Goal: Information Seeking & Learning: Learn about a topic

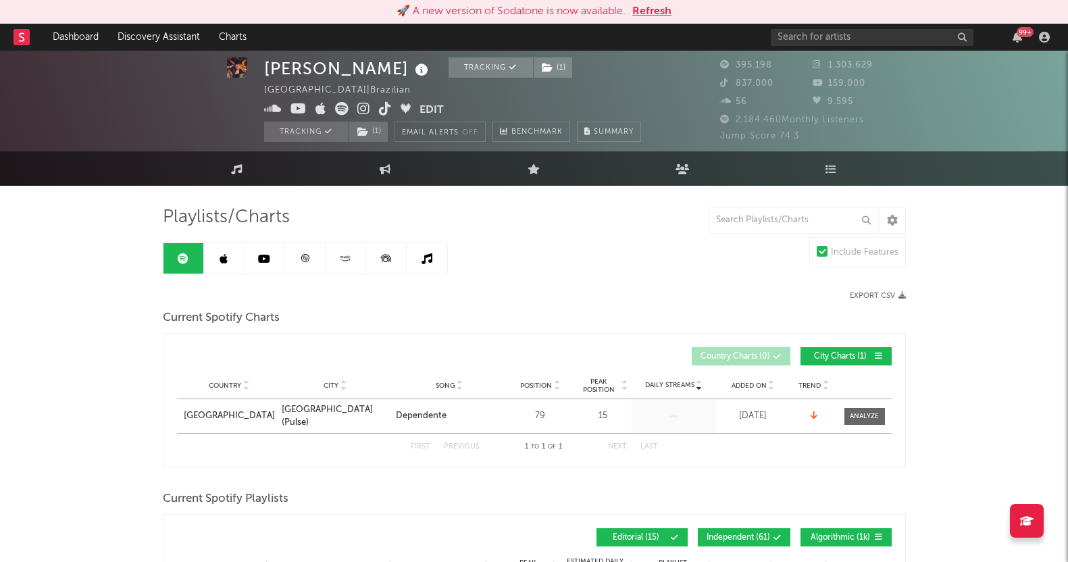
select select "1w"
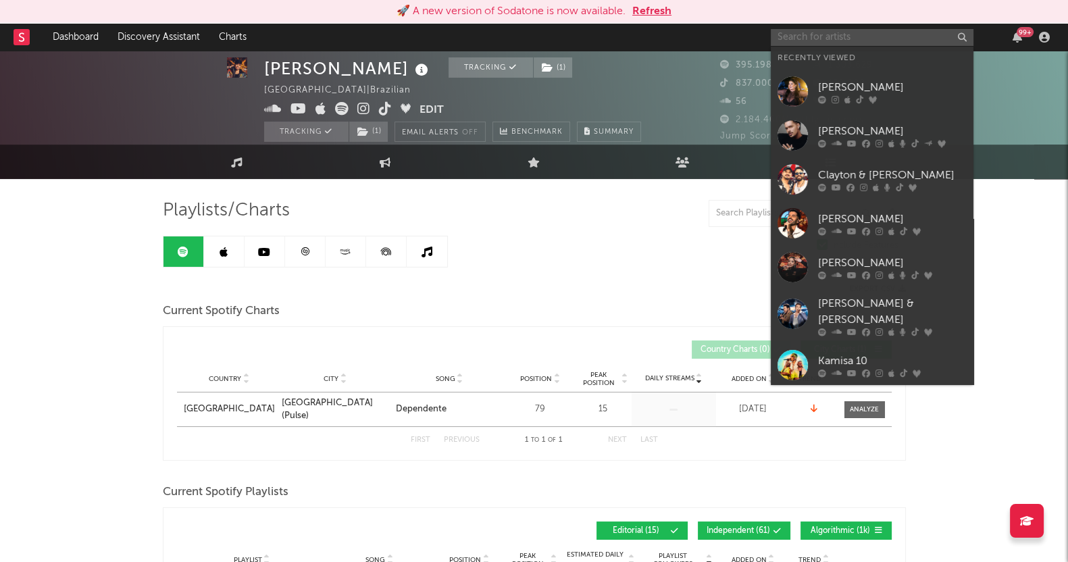
click at [883, 41] on input "text" at bounding box center [872, 37] width 203 height 17
click at [810, 37] on input "text" at bounding box center [872, 37] width 203 height 17
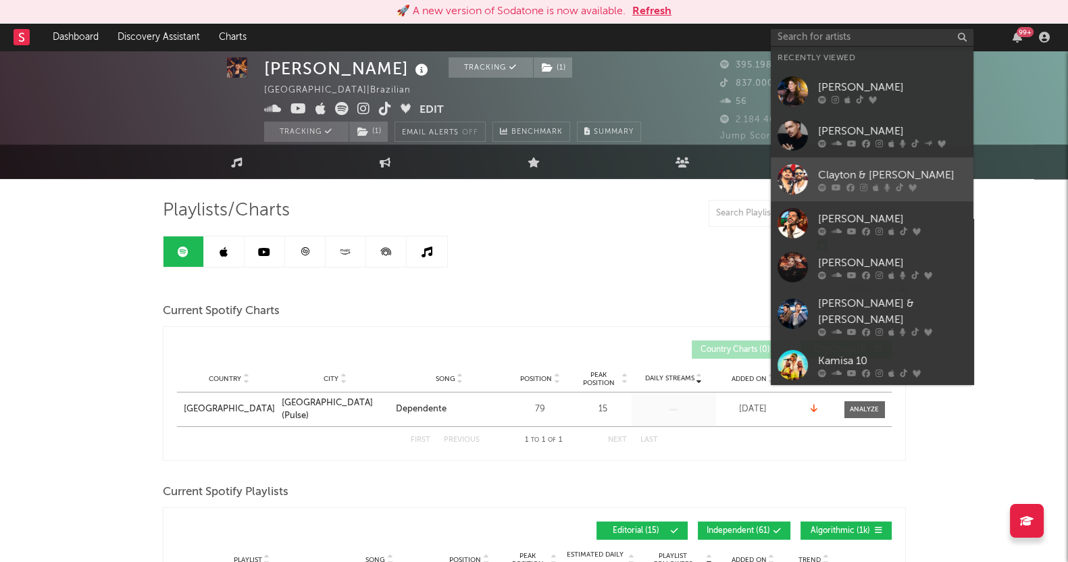
click at [826, 174] on div "[PERSON_NAME] & [PERSON_NAME]" at bounding box center [892, 175] width 149 height 16
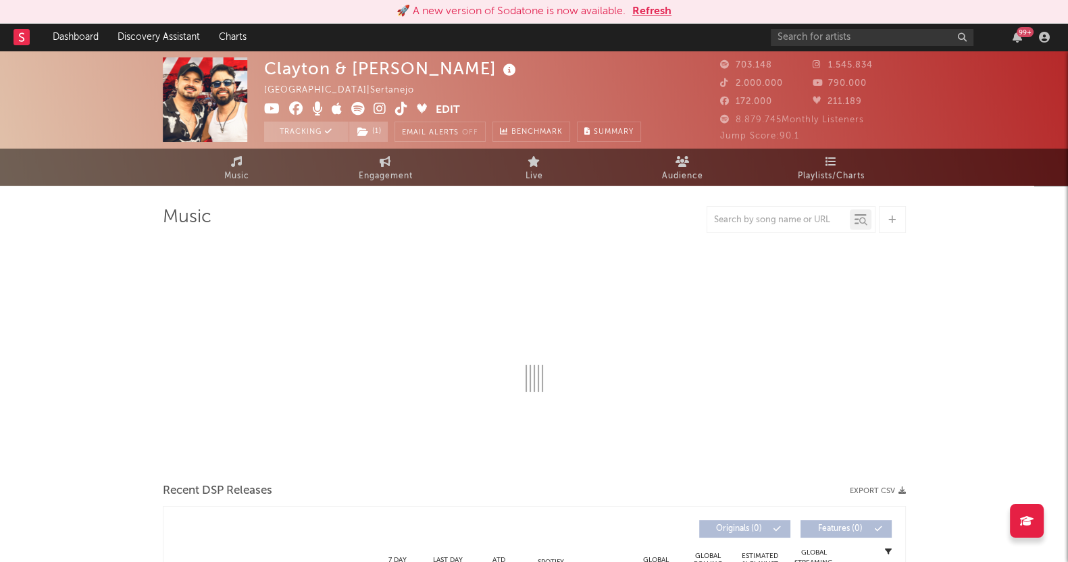
select select "6m"
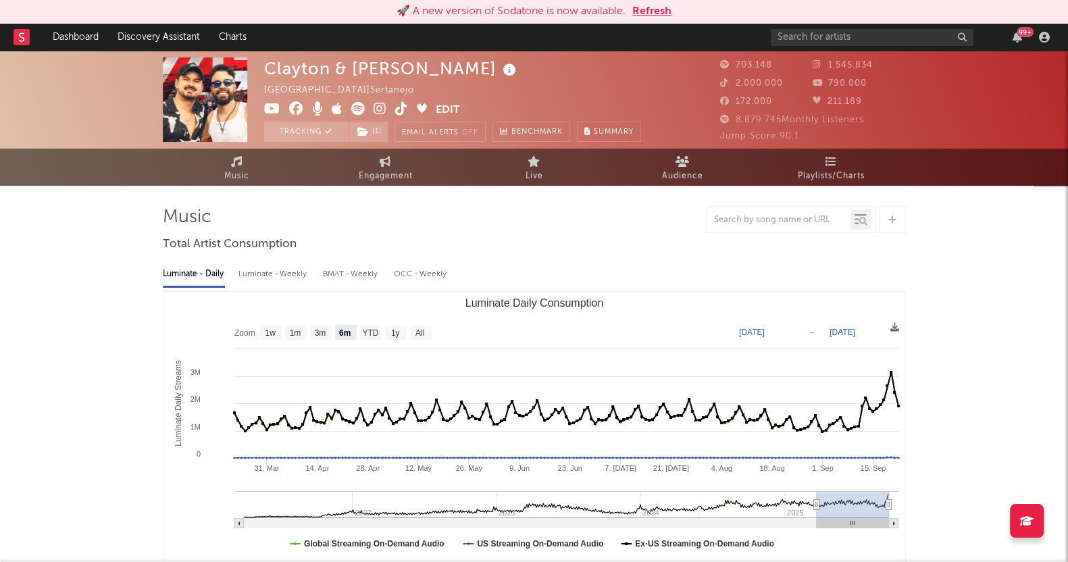
click at [451, 229] on div at bounding box center [534, 219] width 743 height 27
click at [835, 170] on span "Playlists/Charts" at bounding box center [831, 176] width 67 height 16
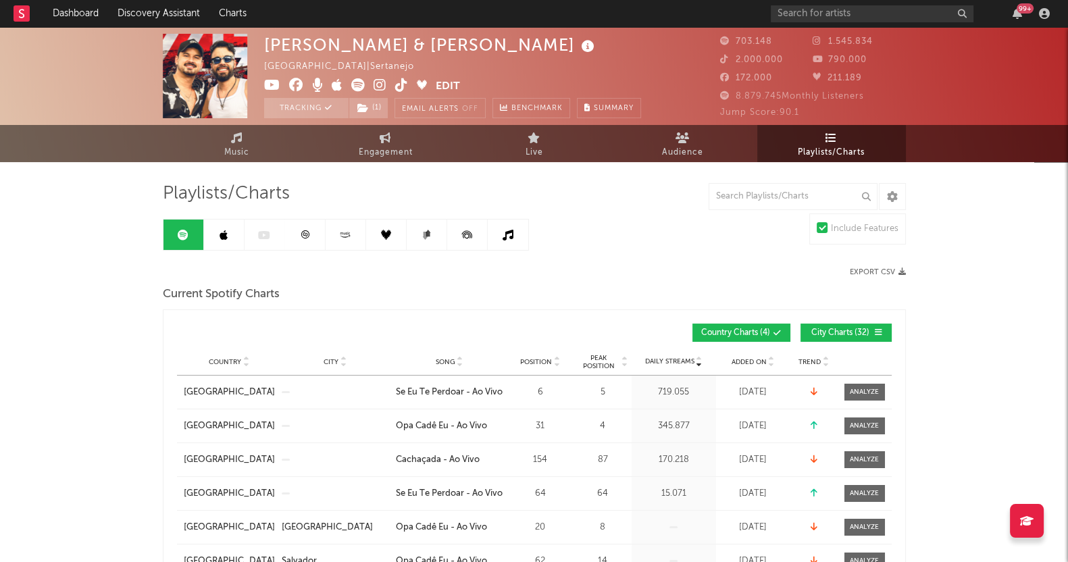
click at [834, 130] on link "Playlists/Charts" at bounding box center [832, 143] width 149 height 37
click at [228, 223] on link at bounding box center [224, 235] width 41 height 30
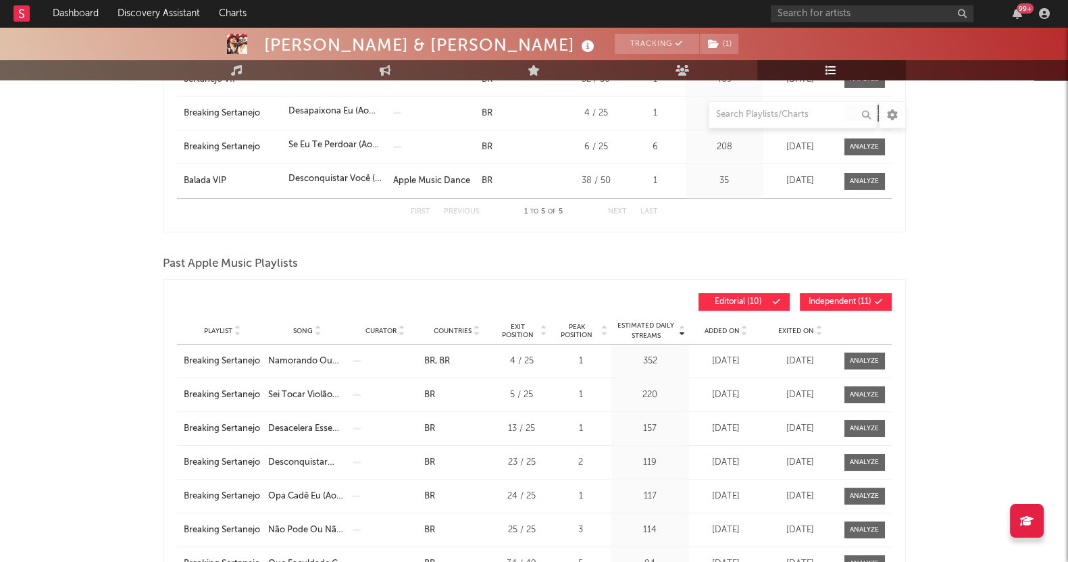
scroll to position [84, 0]
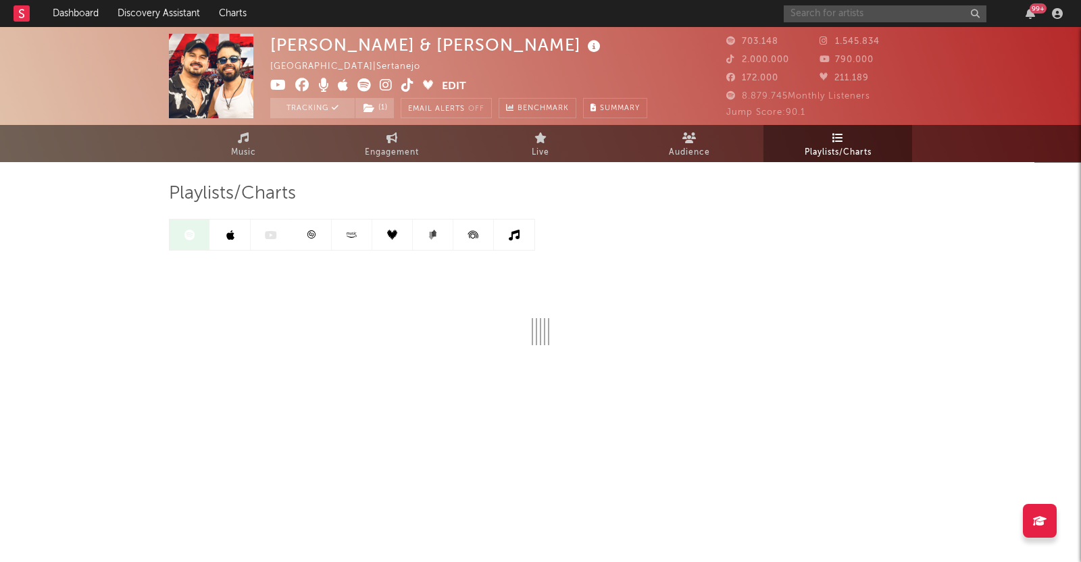
click at [811, 18] on input "text" at bounding box center [885, 13] width 203 height 17
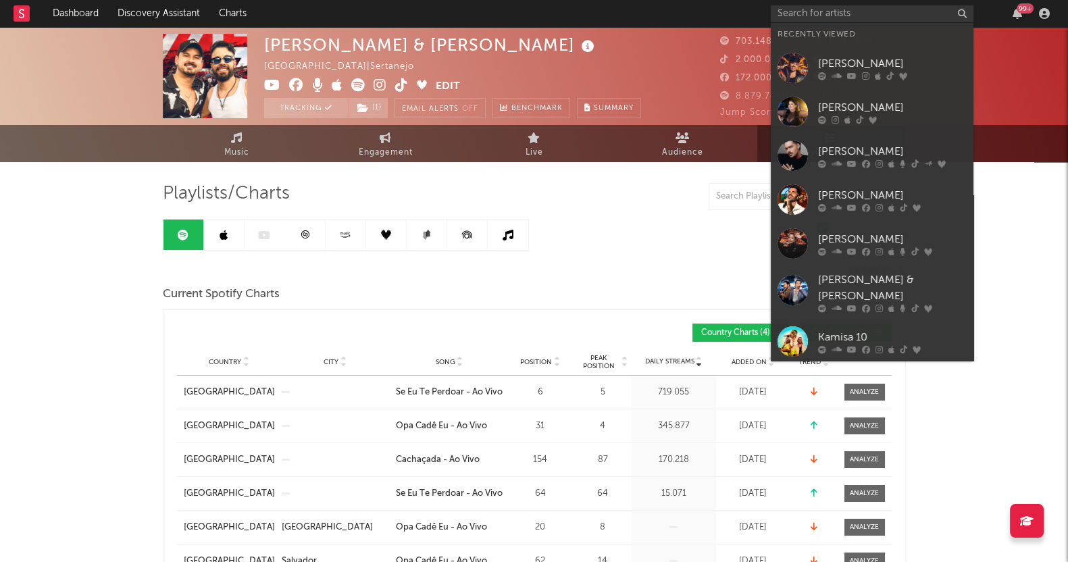
click at [872, 160] on div at bounding box center [892, 163] width 149 height 8
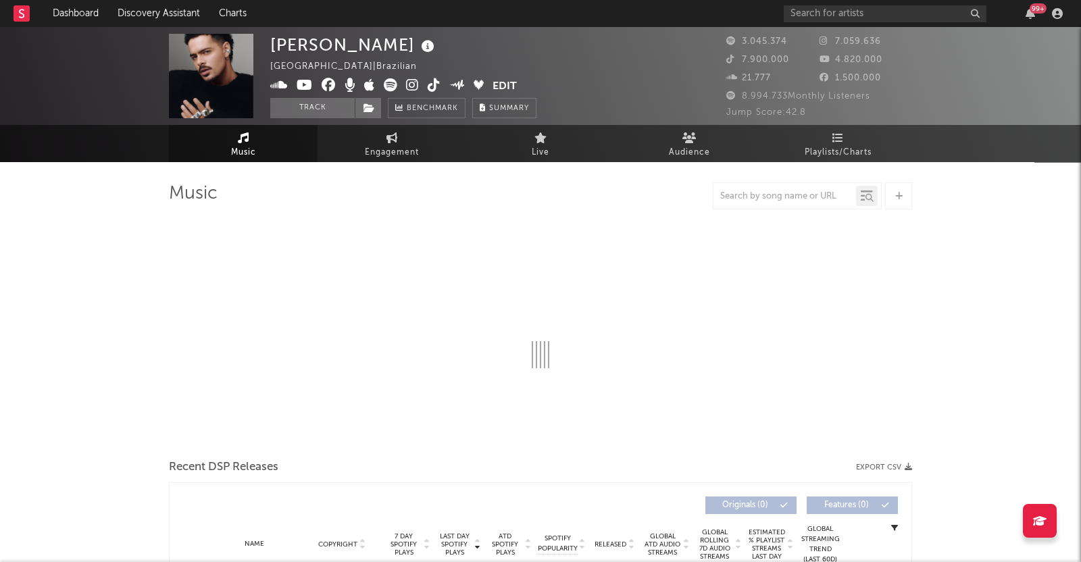
select select "6m"
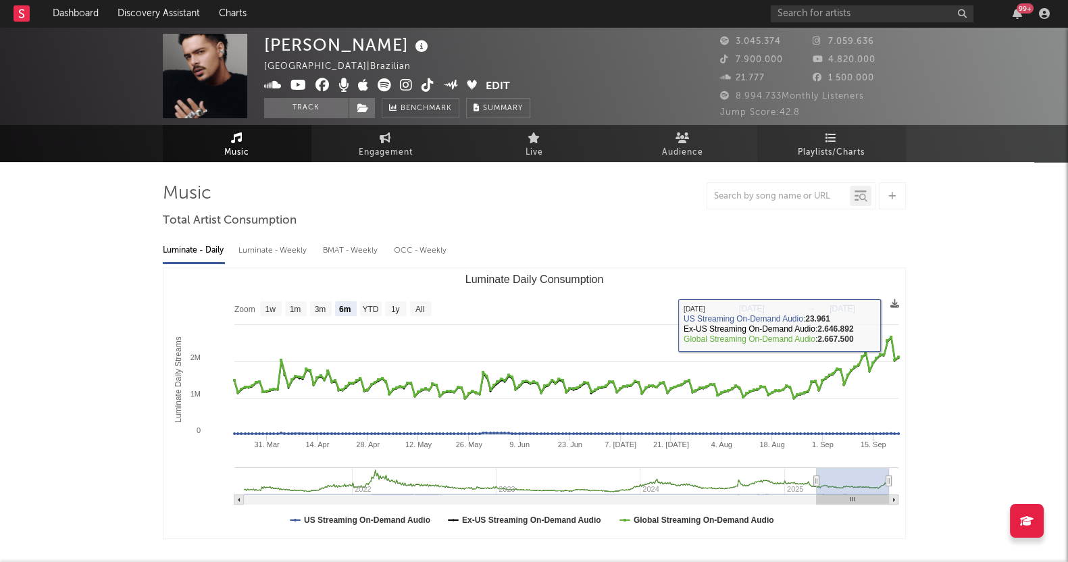
click at [818, 138] on link "Playlists/Charts" at bounding box center [832, 143] width 149 height 37
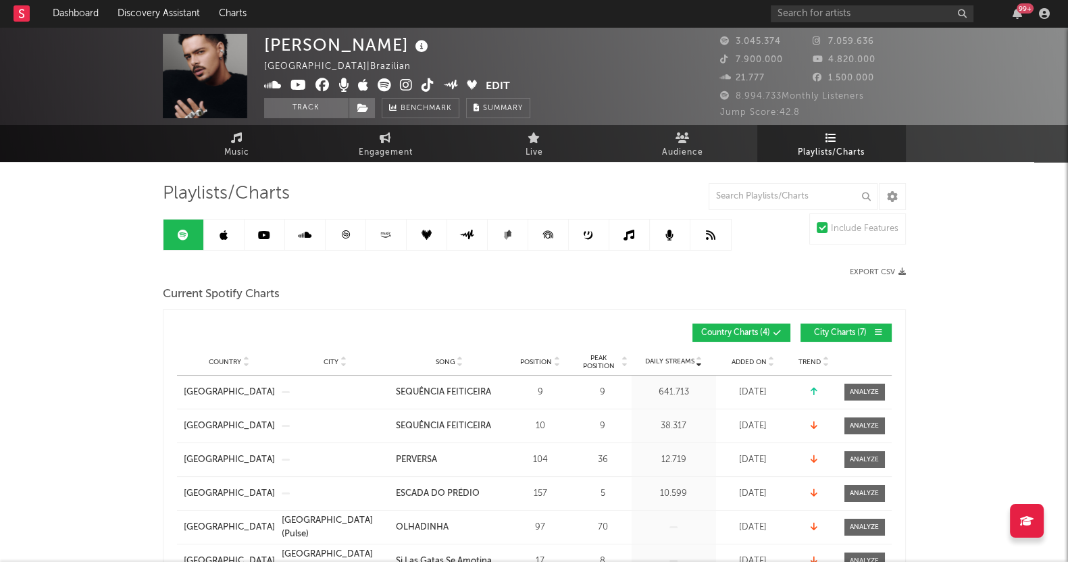
drag, startPoint x: 224, startPoint y: 232, endPoint x: 234, endPoint y: 238, distance: 12.4
click at [224, 232] on icon at bounding box center [224, 235] width 8 height 11
